Goal: Information Seeking & Learning: Check status

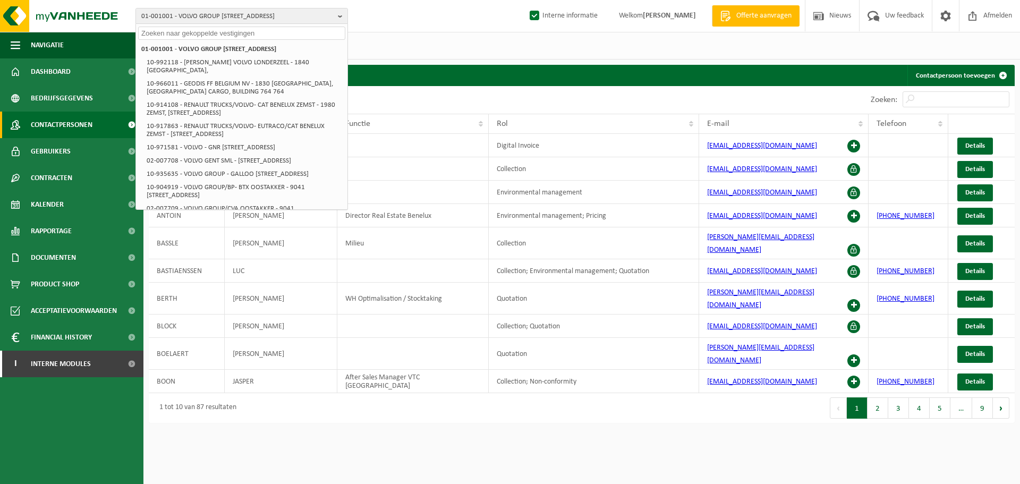
click at [440, 33] on div "Vestigingen (29/30) Alles selecteren Alles deselecteren Actieve selecteren VOLV…" at bounding box center [581, 46] width 877 height 28
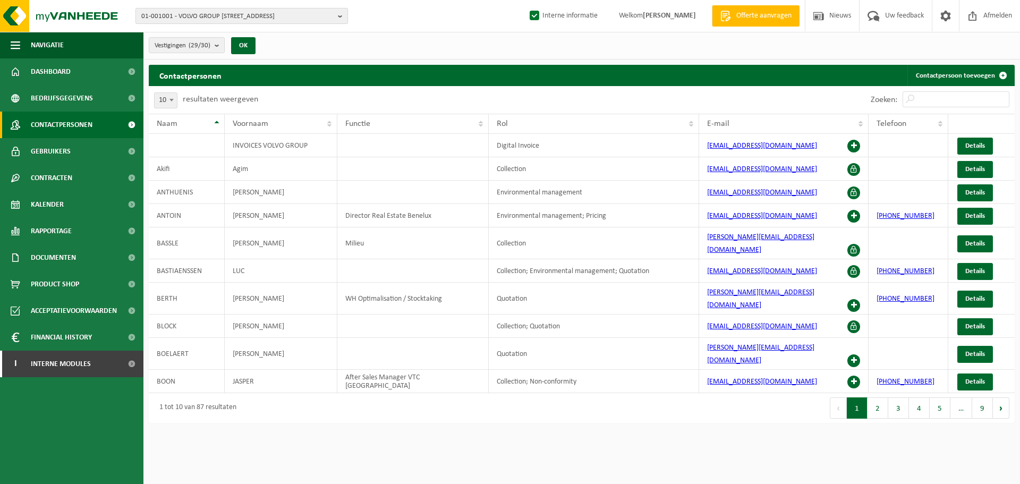
click at [218, 21] on span "01-001001 - VOLVO GROUP BELGIUM - 9041 OOSTAKKER, SMALLEHEERWEG 31" at bounding box center [237, 17] width 192 height 16
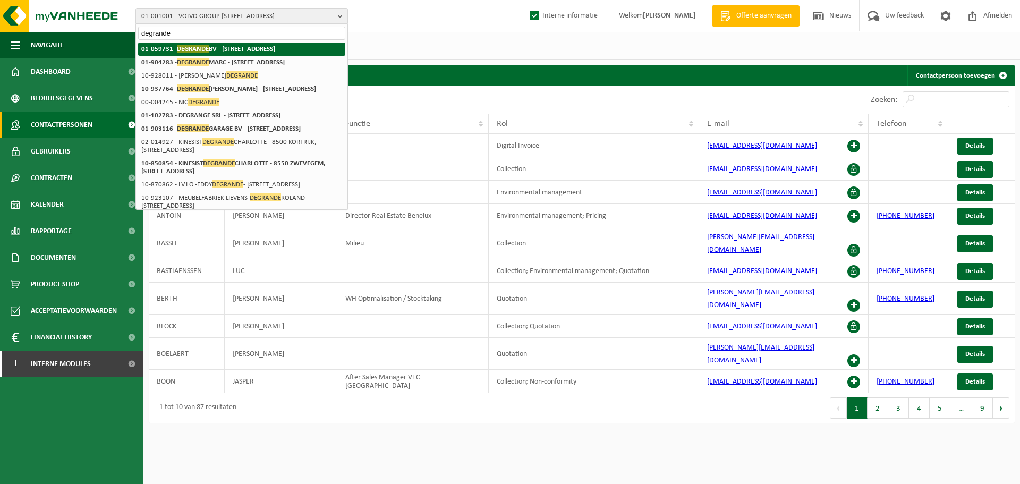
type input "degrande"
click at [213, 53] on strong "01-059731 - DEGRANDE BV - 8510 BELLEGEM, DOORNIKSERIJKSWEG 117" at bounding box center [208, 49] width 134 height 8
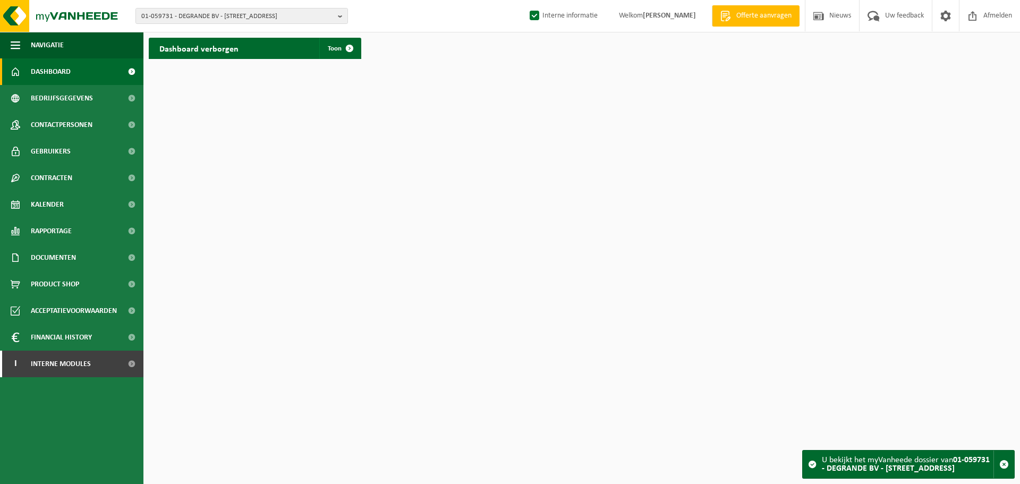
click at [447, 226] on html "01-059731 - DEGRANDE BV - [STREET_ADDRESS] BV - [STREET_ADDRESS] [PERSON_NAME] …" at bounding box center [510, 242] width 1020 height 484
click at [79, 367] on span "Interne modules" at bounding box center [61, 364] width 60 height 27
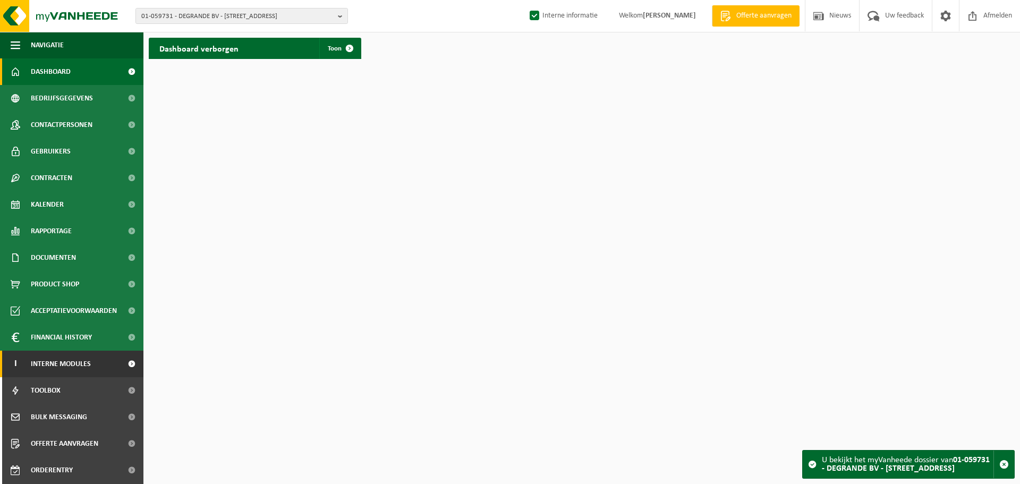
scroll to position [53, 0]
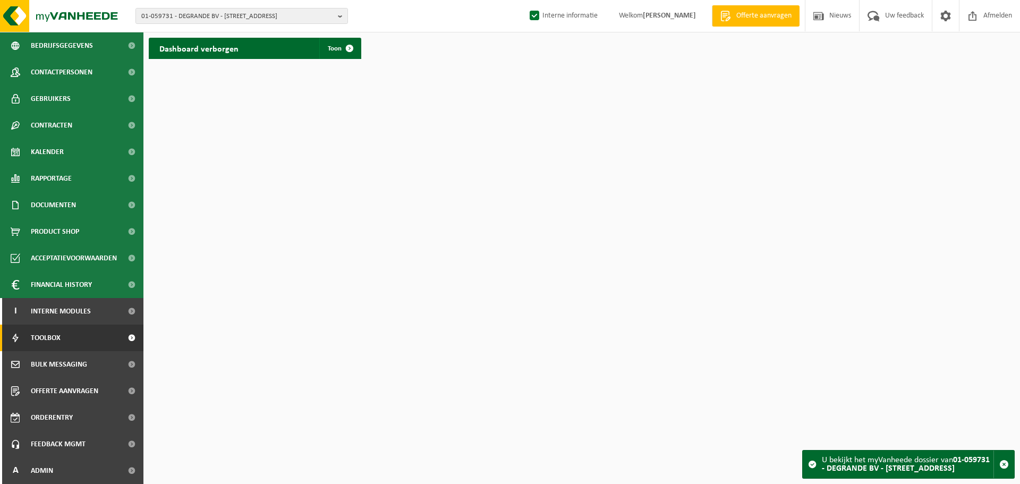
click at [60, 340] on span "Toolbox" at bounding box center [46, 338] width 30 height 27
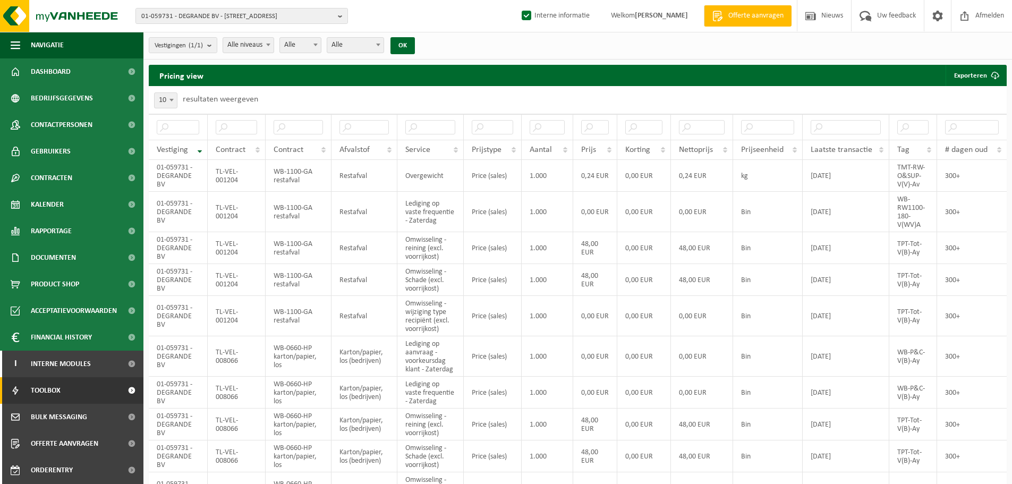
click at [386, 75] on div "Pricing view Exporteren Enkel mijn selectie Alle beschikbare kolommen" at bounding box center [578, 75] width 858 height 21
click at [396, 14] on div "01-059731 - DEGRANDE BV - 8510 BELLEGEM, DOORNIKSERIJKSWEG 117 01-059731 - DEGR…" at bounding box center [506, 16] width 1012 height 32
click at [354, 83] on div "Pricing view Exporteren Enkel mijn selectie Alle beschikbare kolommen" at bounding box center [578, 75] width 858 height 21
click at [249, 46] on span "Alle niveaus" at bounding box center [248, 45] width 50 height 15
click at [409, 45] on button "OK" at bounding box center [403, 45] width 24 height 17
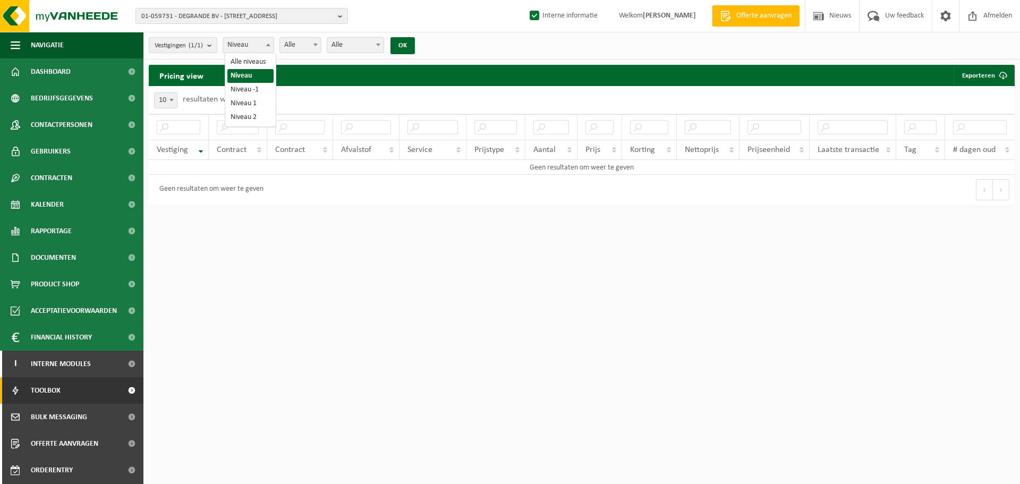
click at [259, 47] on span "Niveau" at bounding box center [248, 45] width 50 height 15
select select "1"
click at [408, 49] on button "OK" at bounding box center [403, 45] width 24 height 17
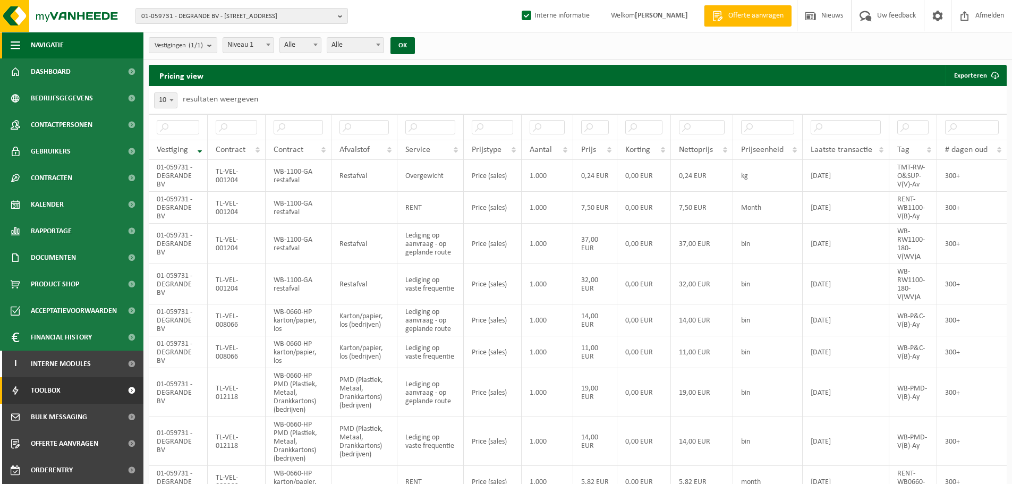
click at [11, 48] on span "button" at bounding box center [16, 45] width 10 height 27
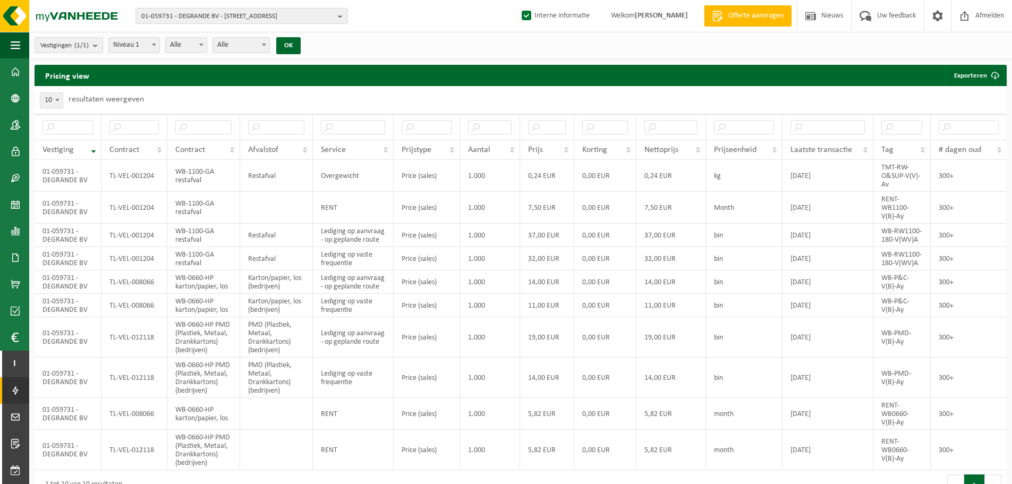
click at [312, 99] on div "10 25 50 100 10 resultaten weergeven" at bounding box center [521, 100] width 972 height 28
click at [207, 174] on td "WB-1100-GA restafval" at bounding box center [203, 176] width 73 height 32
drag, startPoint x: 207, startPoint y: 174, endPoint x: 206, endPoint y: 183, distance: 9.2
click at [206, 183] on td "WB-1100-GA restafval" at bounding box center [203, 176] width 73 height 32
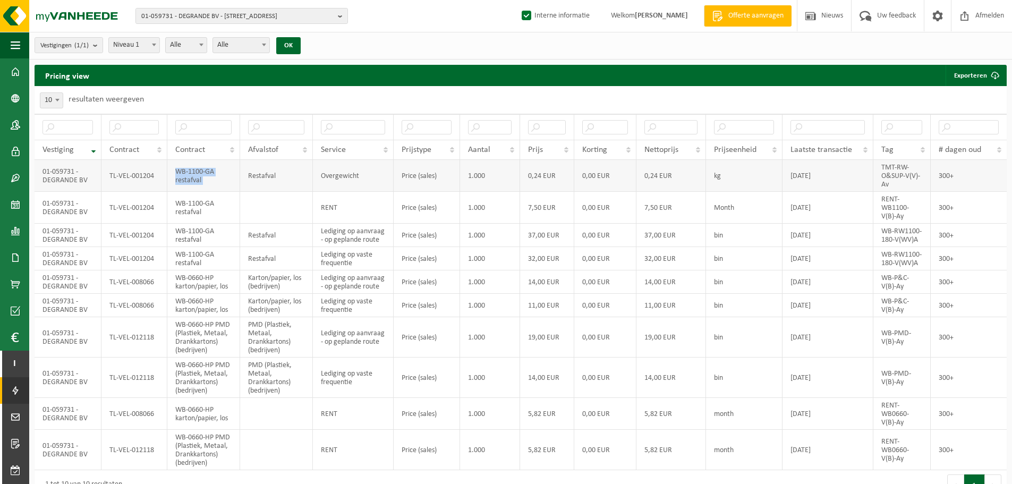
copy td "WB-1100-GA restafval"
click at [190, 130] on input "text" at bounding box center [203, 127] width 56 height 14
paste input "WB-1100-GA restafval"
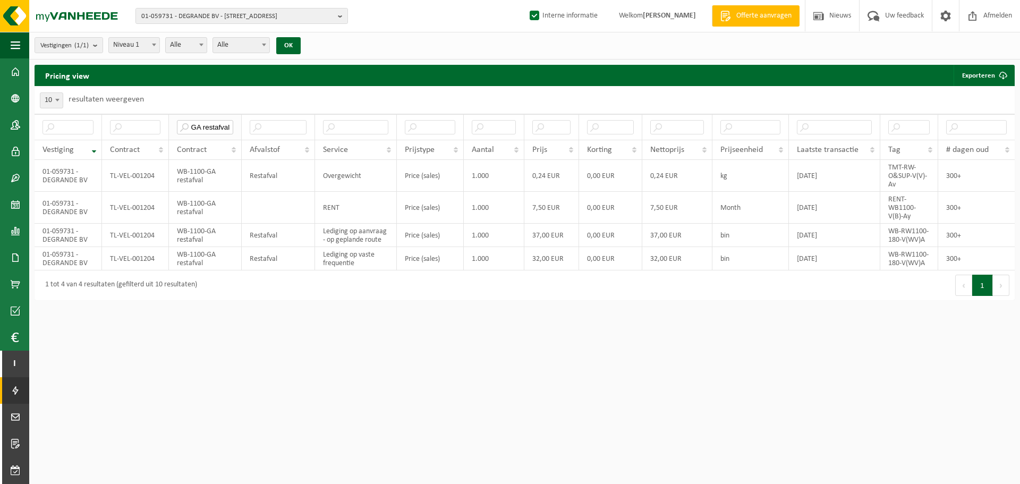
scroll to position [0, 31]
type input "WB-1100-GA restafval"
click at [136, 46] on span "Niveau 1" at bounding box center [134, 45] width 50 height 15
click at [282, 67] on div "Pricing view Exporteren Enkel mijn selectie Alle beschikbare kolommen" at bounding box center [525, 75] width 980 height 21
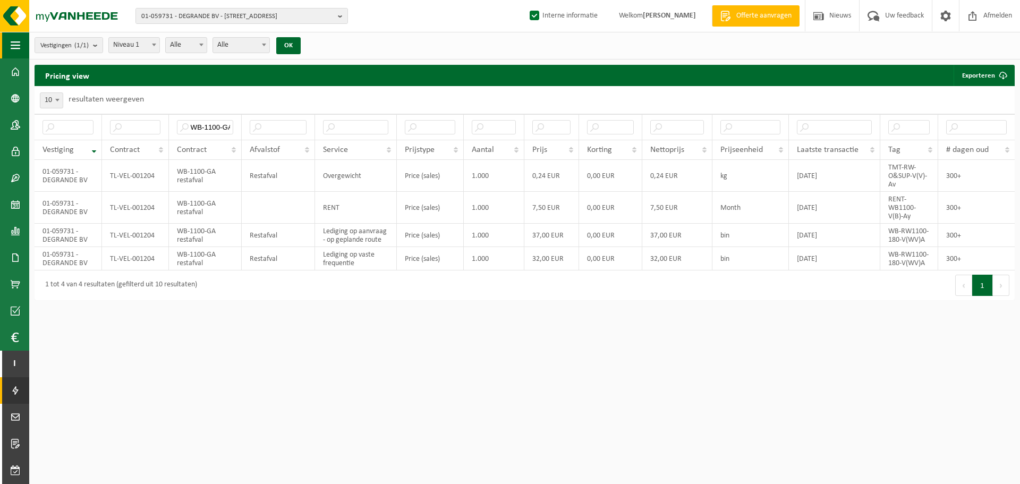
click at [18, 44] on span "button" at bounding box center [16, 45] width 10 height 27
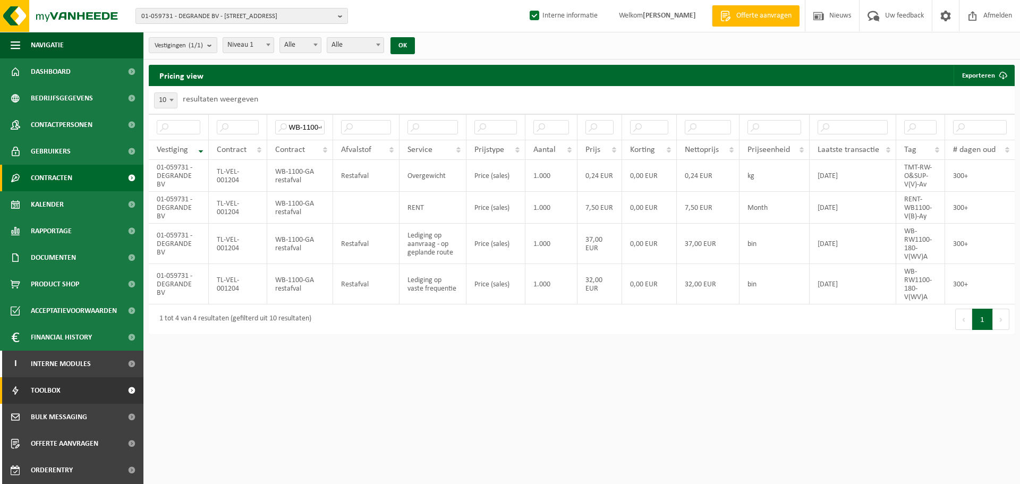
click at [54, 180] on span "Contracten" at bounding box center [51, 178] width 41 height 27
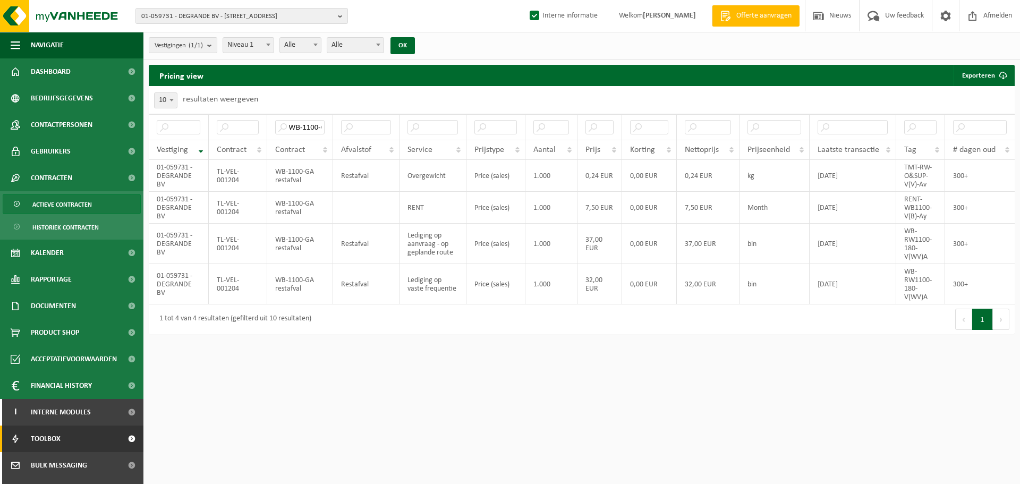
click at [58, 199] on span "Actieve contracten" at bounding box center [62, 204] width 60 height 20
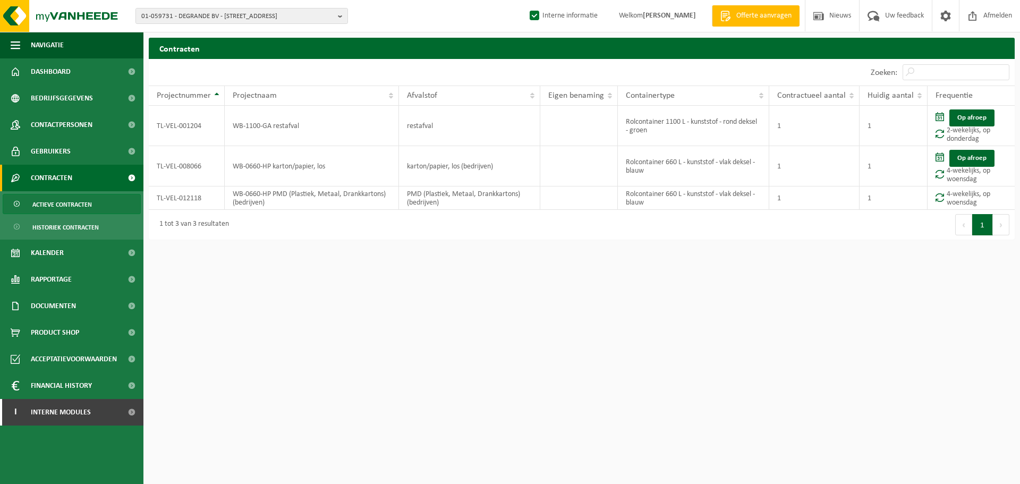
click at [498, 274] on html "01-059731 - DEGRANDE BV - [STREET_ADDRESS] BV - [STREET_ADDRESS] [PERSON_NAME] …" at bounding box center [510, 242] width 1020 height 484
click at [648, 258] on html "01-059731 - DEGRANDE BV - [STREET_ADDRESS] BV - [STREET_ADDRESS] [PERSON_NAME] …" at bounding box center [510, 242] width 1020 height 484
